Goal: Task Accomplishment & Management: Manage account settings

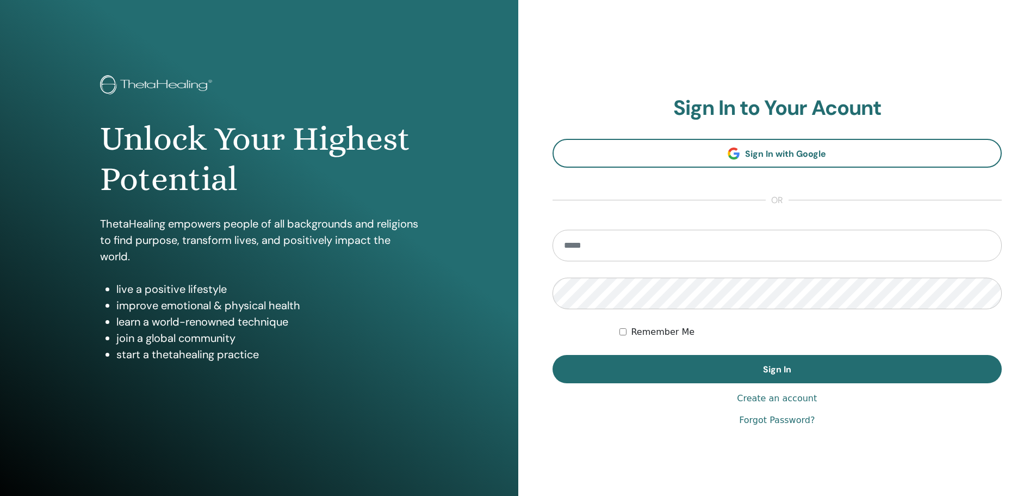
click at [642, 245] on input "email" at bounding box center [778, 246] width 450 height 32
click at [593, 248] on input "email" at bounding box center [778, 246] width 450 height 32
type input "**********"
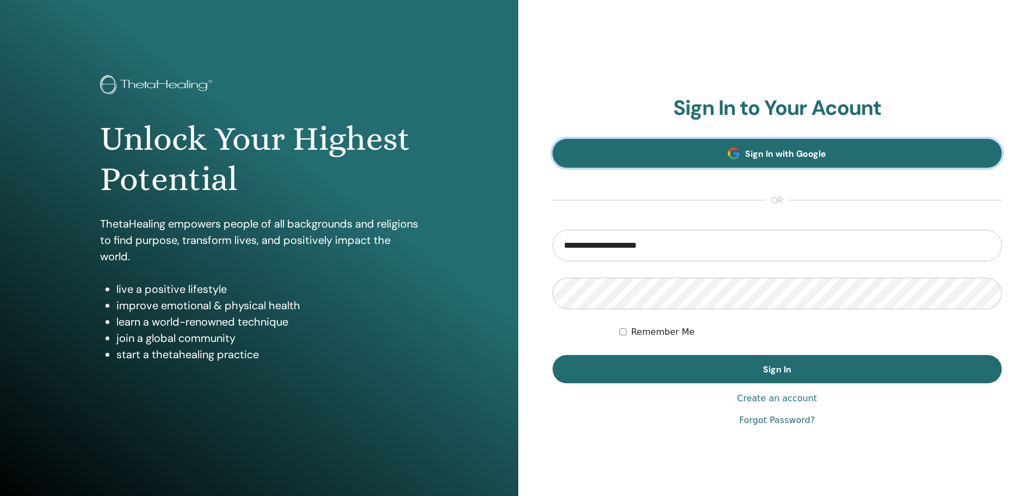
click at [768, 154] on span "Sign In with Google" at bounding box center [785, 153] width 81 height 11
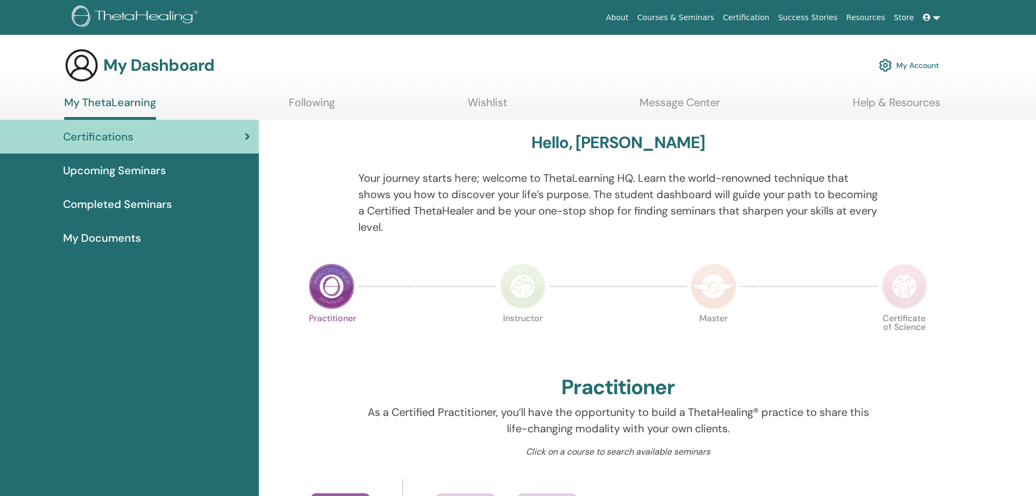
click at [105, 228] on link "My Documents" at bounding box center [129, 238] width 259 height 34
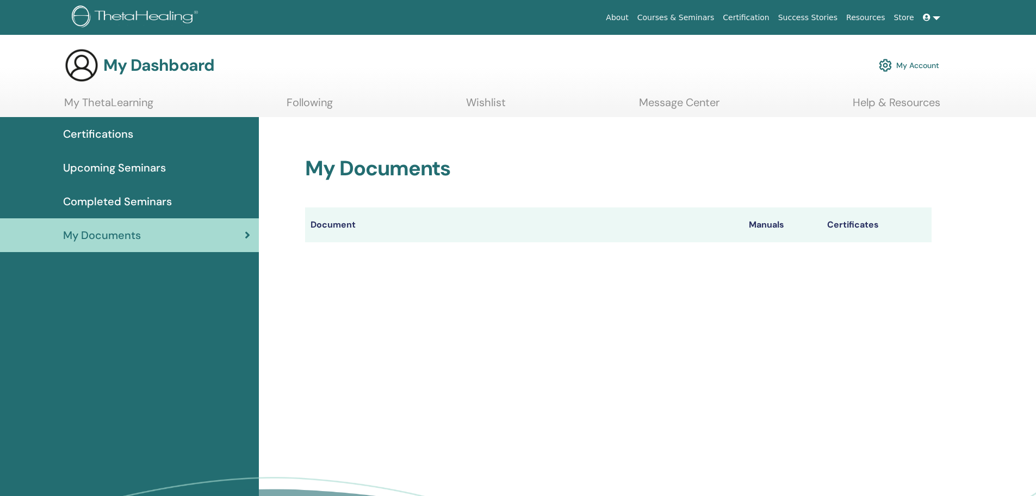
click at [341, 222] on th "Document" at bounding box center [524, 224] width 438 height 35
click at [771, 228] on th "Manuals" at bounding box center [783, 224] width 78 height 35
click at [769, 214] on th "Manuals" at bounding box center [783, 224] width 78 height 35
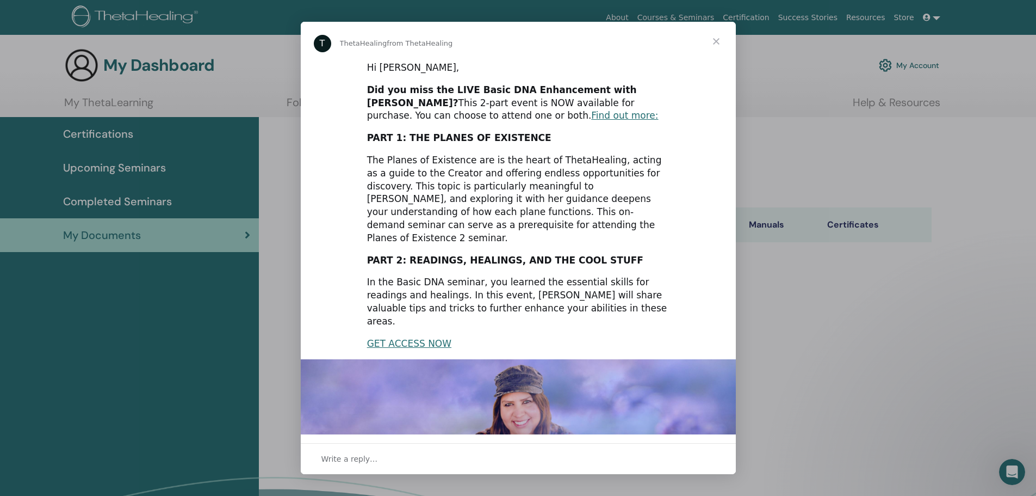
click at [717, 39] on span "Close" at bounding box center [716, 41] width 39 height 39
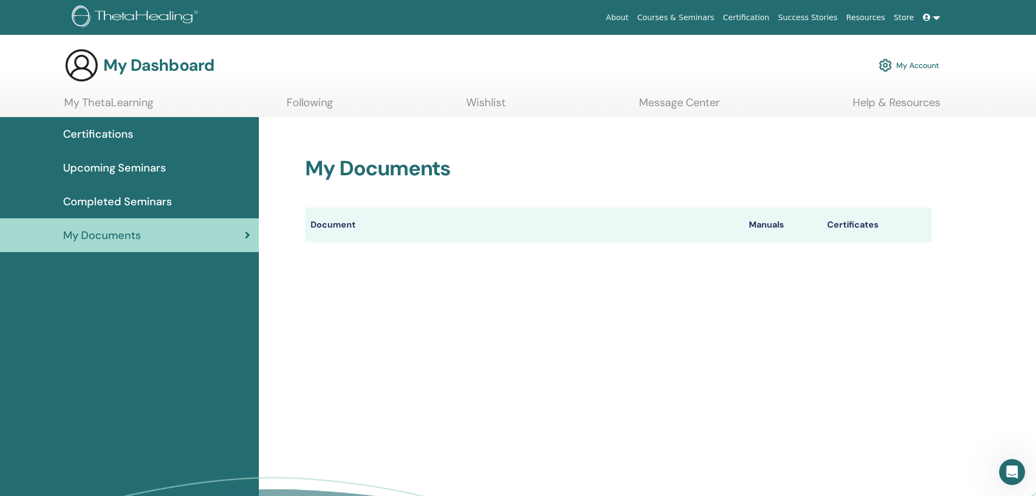
click at [105, 137] on span "Certifications" at bounding box center [98, 134] width 70 height 16
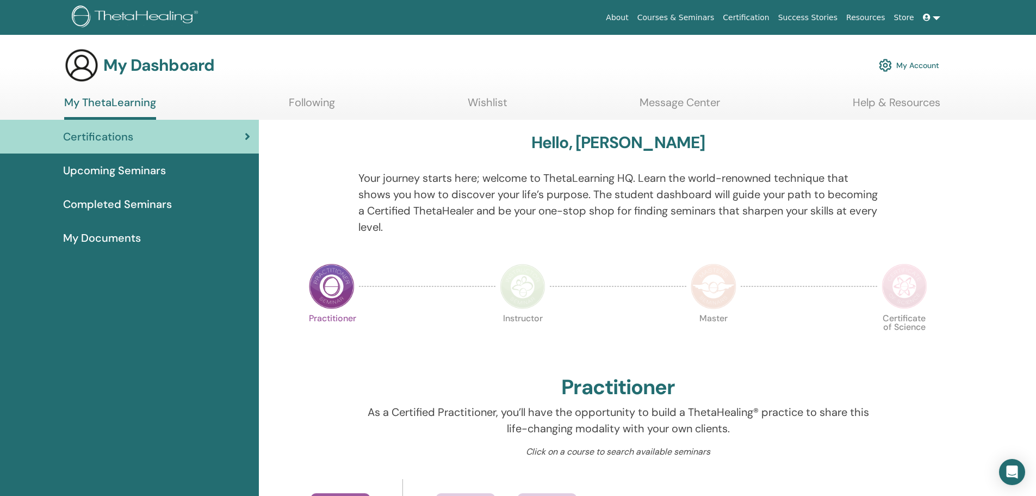
click at [306, 101] on link "Following" at bounding box center [312, 106] width 46 height 21
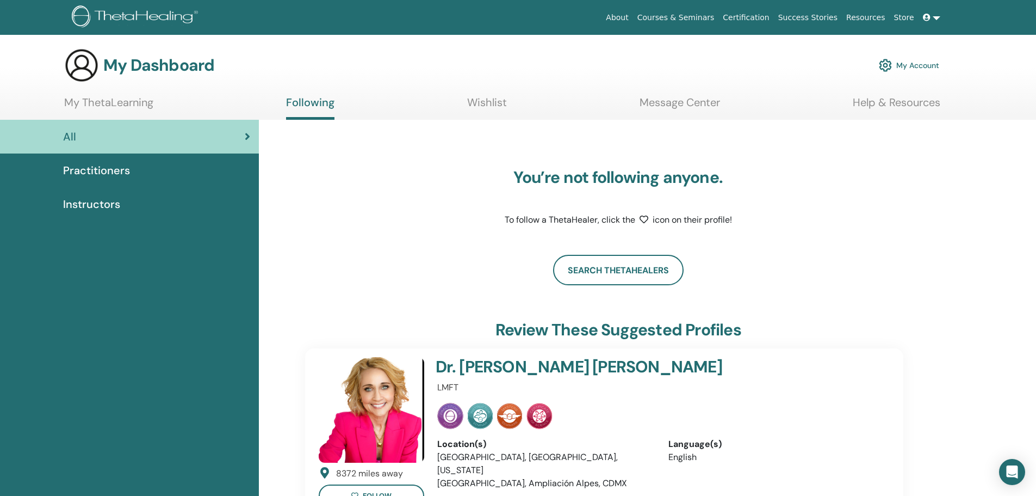
click at [97, 174] on span "Practitioners" at bounding box center [96, 170] width 67 height 16
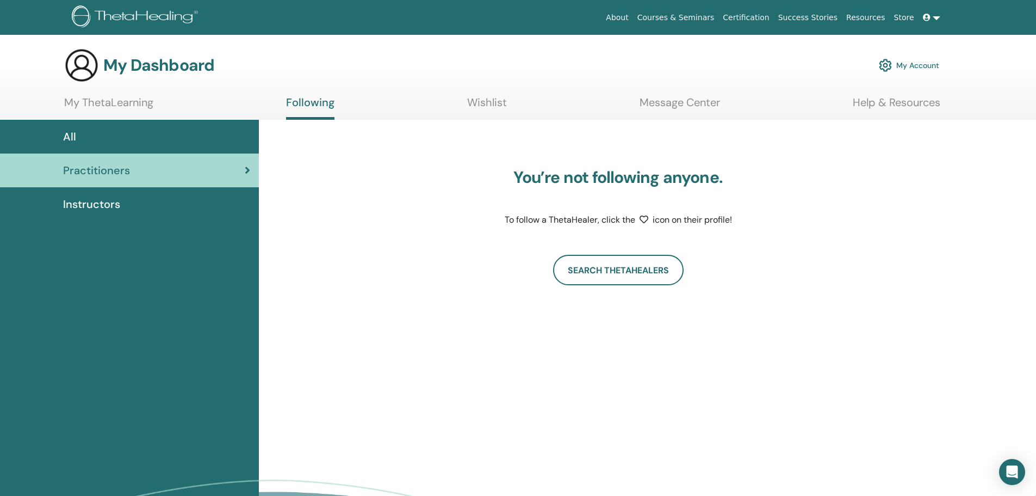
click at [85, 200] on span "Instructors" at bounding box center [91, 204] width 57 height 16
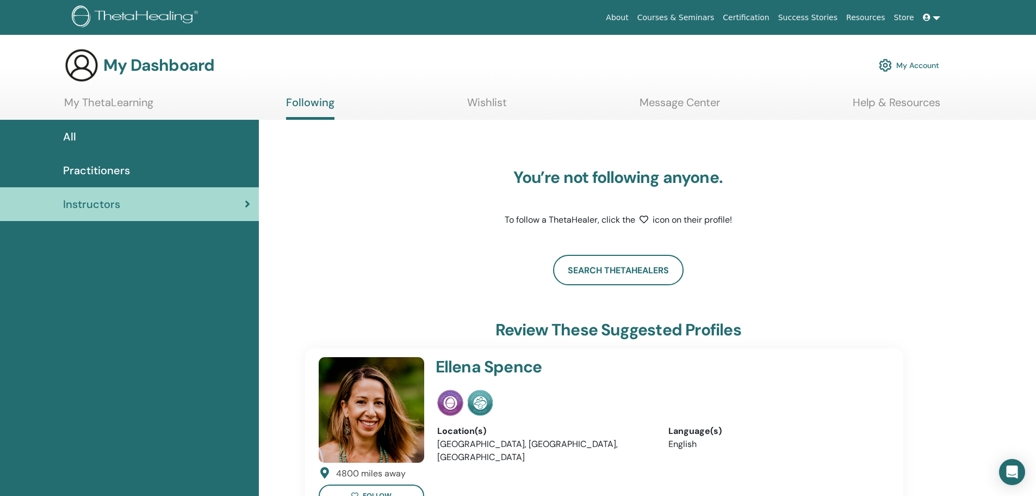
click at [72, 135] on span "All" at bounding box center [69, 136] width 13 height 16
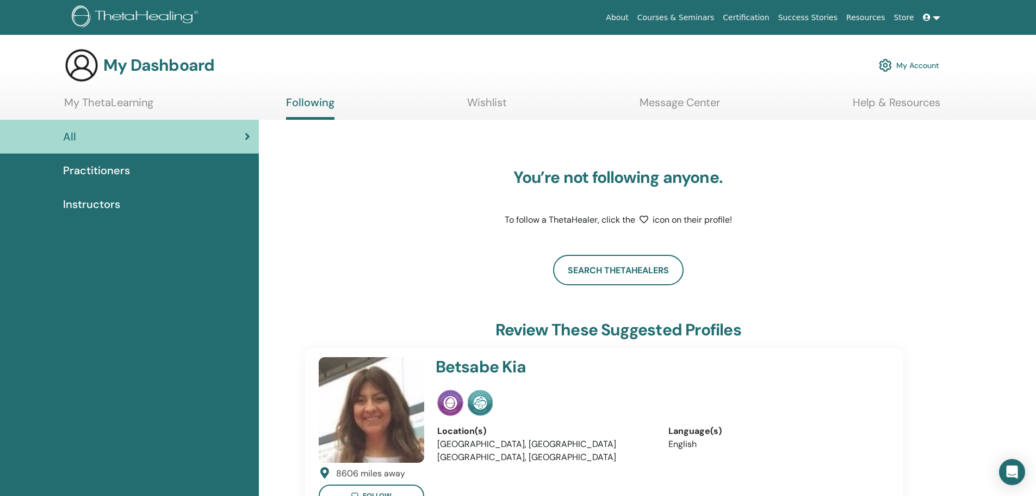
click at [924, 66] on link "My Account" at bounding box center [909, 65] width 60 height 24
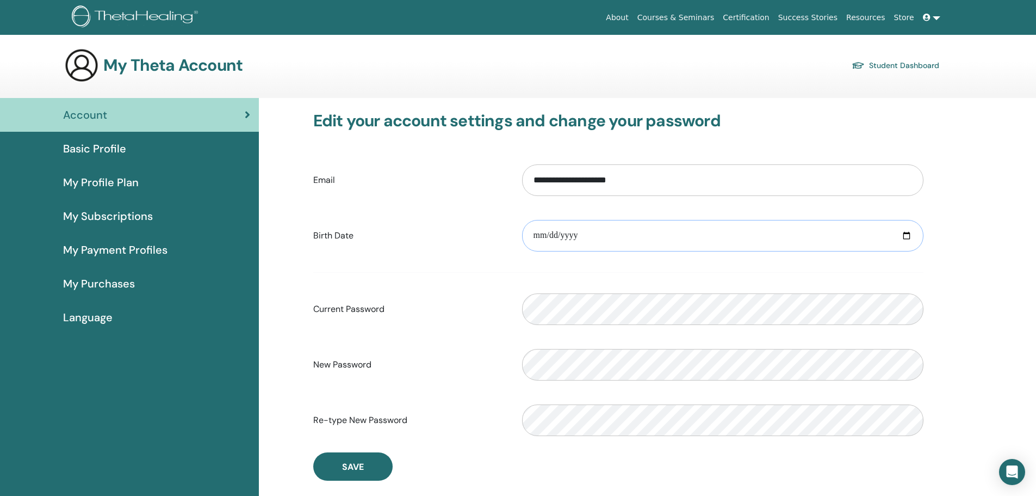
click at [700, 244] on input "date" at bounding box center [722, 236] width 401 height 32
type input "**********"
click at [483, 312] on label "Current Password" at bounding box center [409, 309] width 209 height 21
click at [347, 465] on span "Save" at bounding box center [353, 466] width 22 height 11
click at [127, 216] on span "My Subscriptions" at bounding box center [108, 216] width 90 height 16
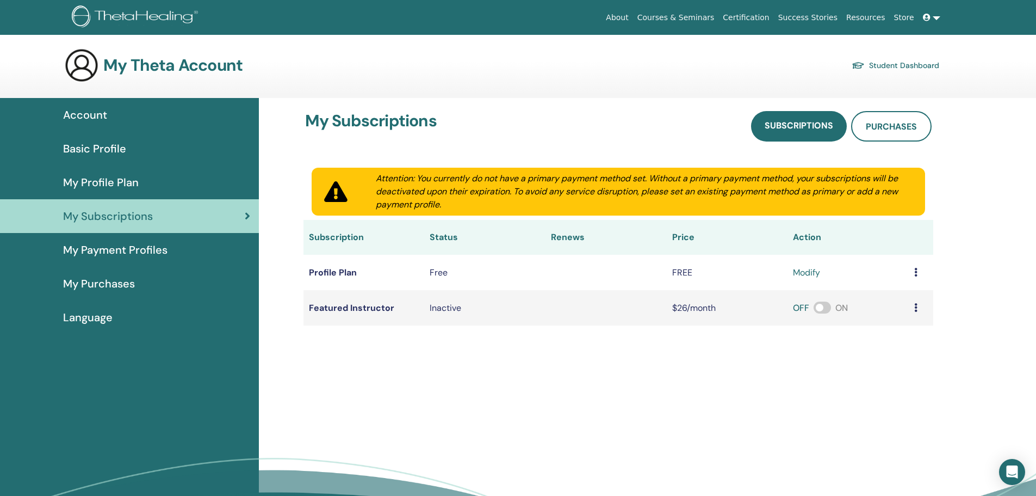
click at [108, 251] on span "My Payment Profiles" at bounding box center [115, 250] width 104 height 16
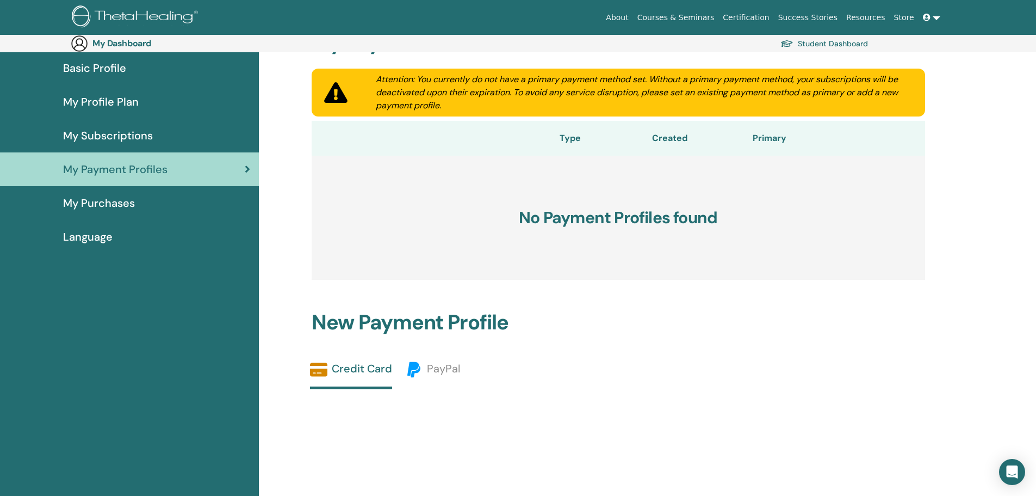
scroll to position [54, 0]
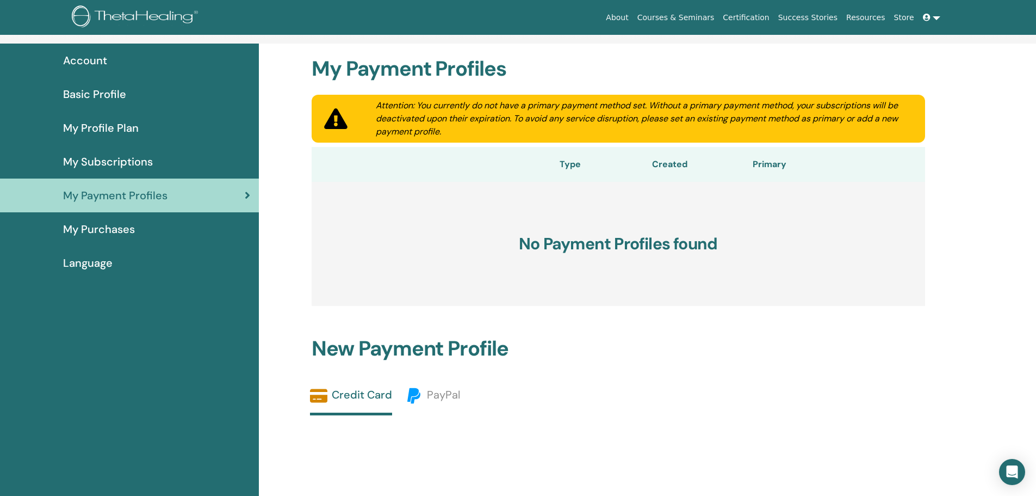
click at [98, 227] on span "My Purchases" at bounding box center [99, 229] width 72 height 16
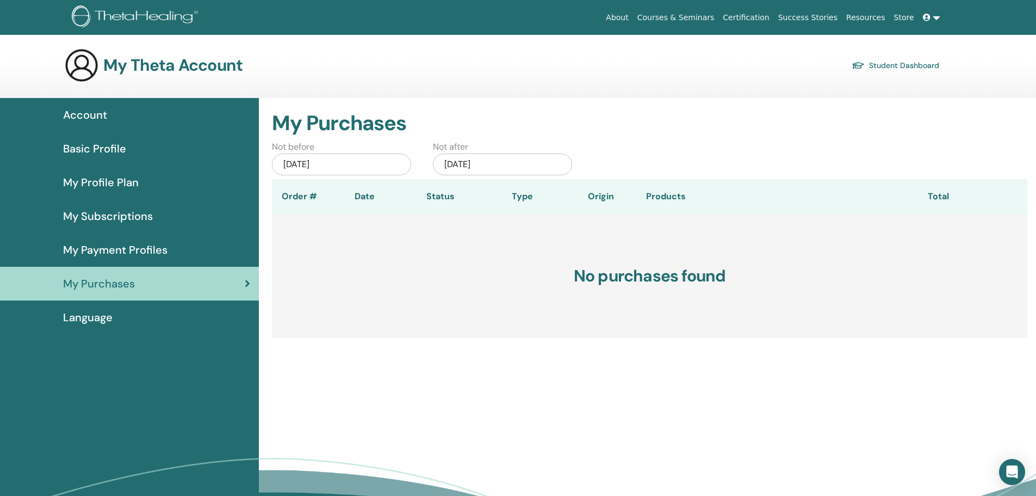
click at [935, 18] on link at bounding box center [932, 18] width 26 height 20
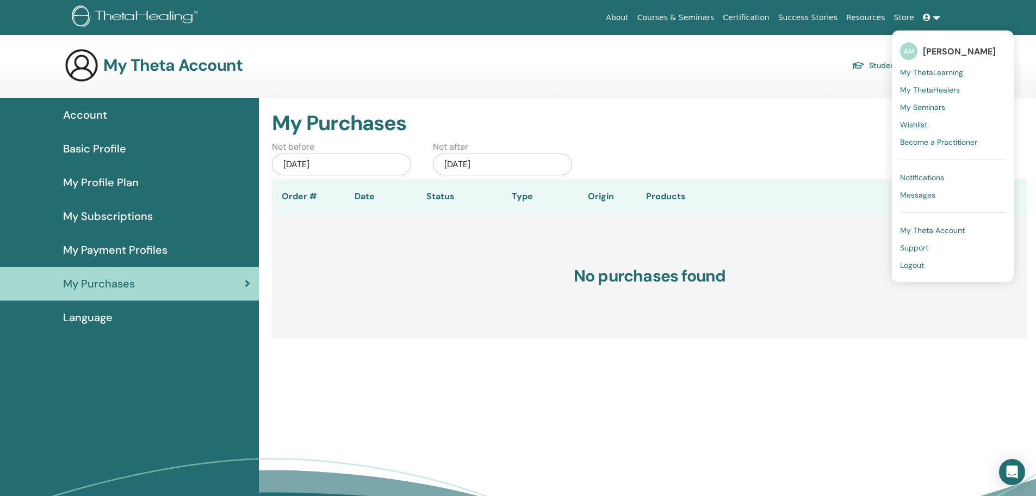
click at [100, 317] on span "Language" at bounding box center [88, 317] width 50 height 16
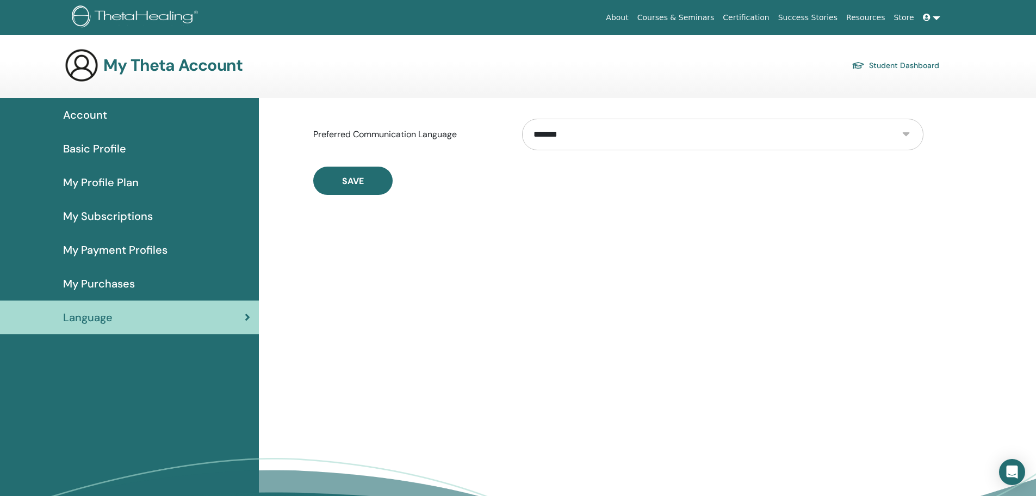
click at [907, 135] on select "**********" at bounding box center [722, 135] width 401 height 32
select select "***"
click at [522, 119] on select "**********" at bounding box center [722, 135] width 401 height 32
click at [344, 162] on form "**********" at bounding box center [618, 153] width 610 height 84
click at [351, 168] on button "Save" at bounding box center [352, 180] width 79 height 28
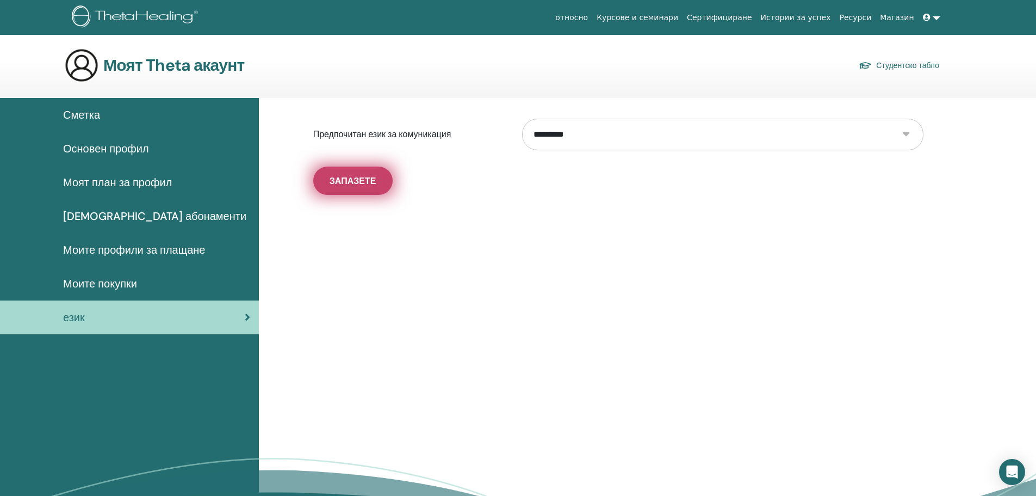
click at [347, 183] on span "Запазете" at bounding box center [353, 180] width 47 height 11
click at [104, 290] on span "Моите покупки" at bounding box center [100, 283] width 74 height 16
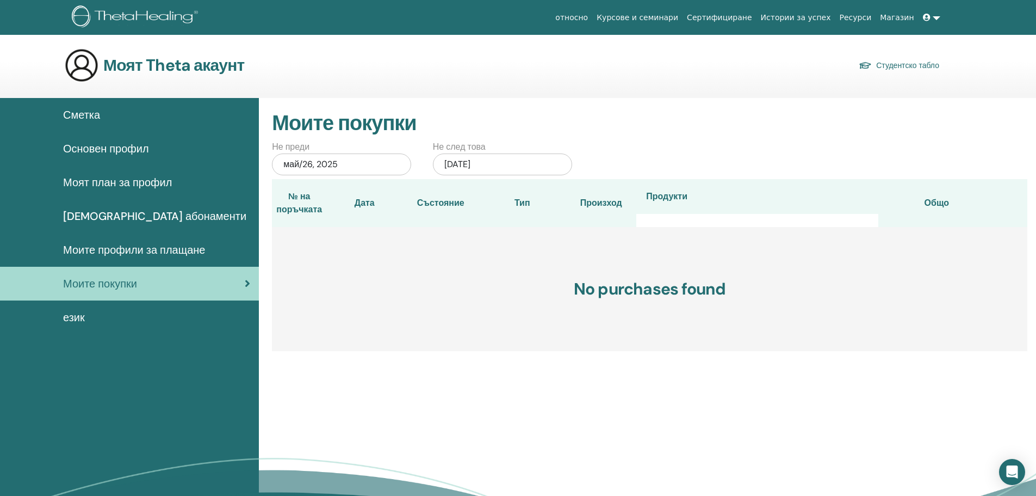
click at [311, 165] on div "май/26, 2025" at bounding box center [341, 164] width 139 height 22
click at [287, 194] on span "Previous Month" at bounding box center [287, 193] width 0 height 11
click at [379, 238] on div "1" at bounding box center [377, 238] width 15 height 15
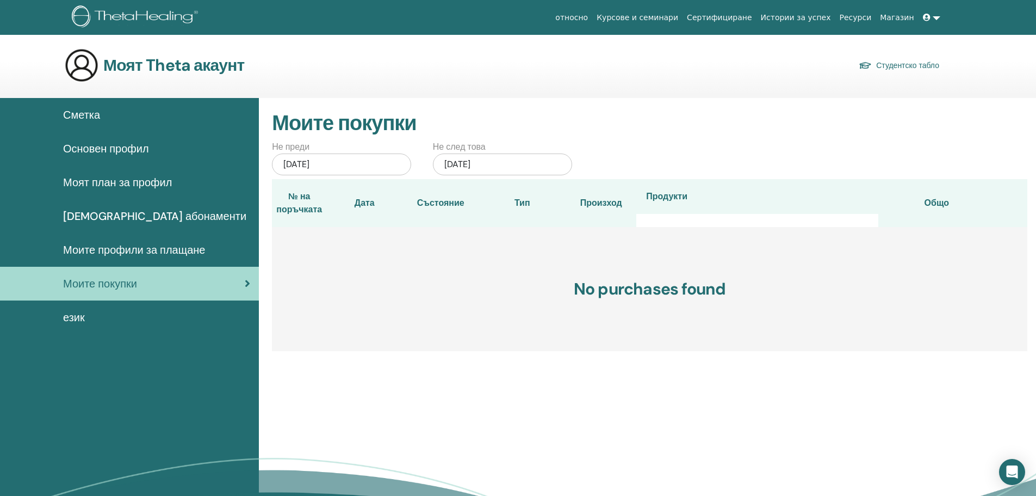
click at [534, 163] on div "[DATE]" at bounding box center [502, 164] width 139 height 22
click at [826, 141] on div "Не преди [DATE] Не след това [DATE]" at bounding box center [650, 159] width 772 height 39
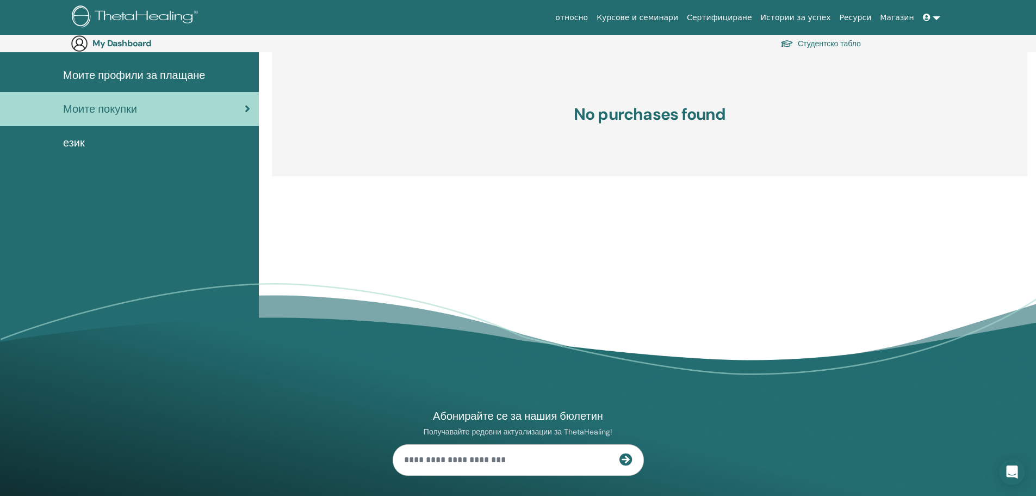
scroll to position [54, 0]
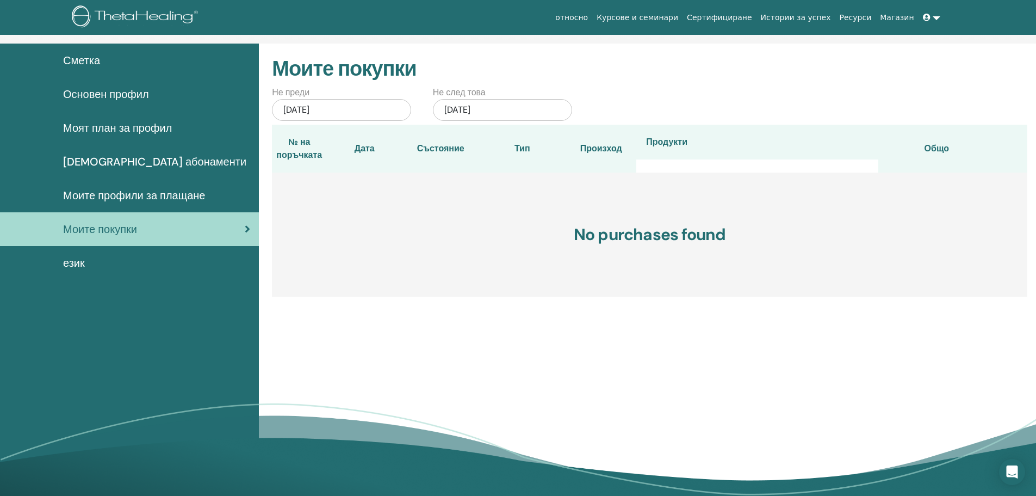
click at [108, 95] on span "Основен профил" at bounding box center [106, 94] width 86 height 16
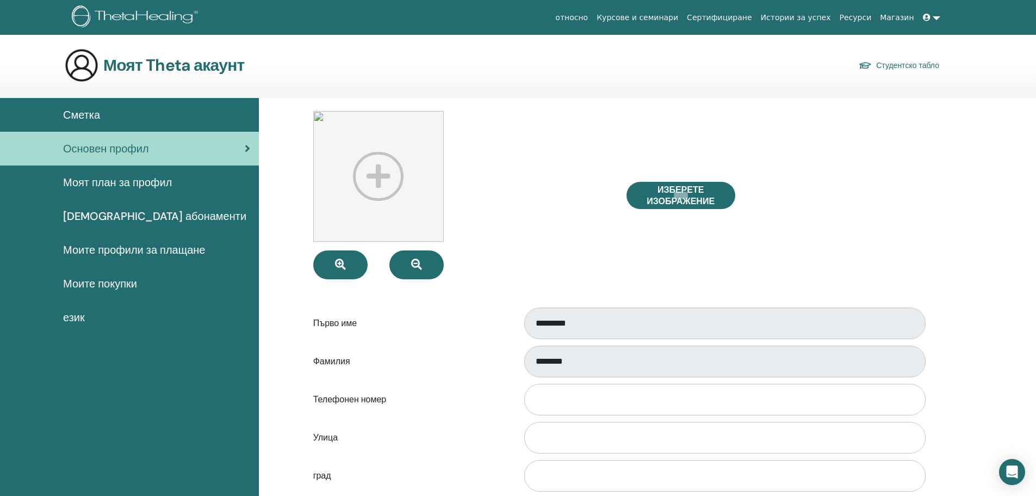
click at [84, 110] on span "Сметка" at bounding box center [81, 115] width 37 height 16
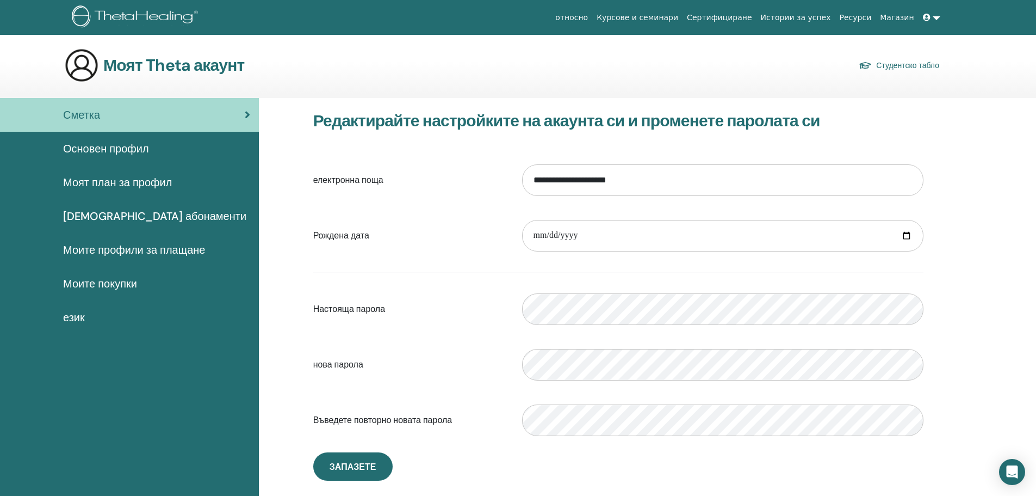
click at [657, 18] on link "Курсове и семинари" at bounding box center [637, 18] width 90 height 20
click at [93, 63] on img at bounding box center [81, 65] width 35 height 35
click at [863, 16] on link "Ресурси" at bounding box center [856, 18] width 41 height 20
